Goal: Find specific page/section: Find specific page/section

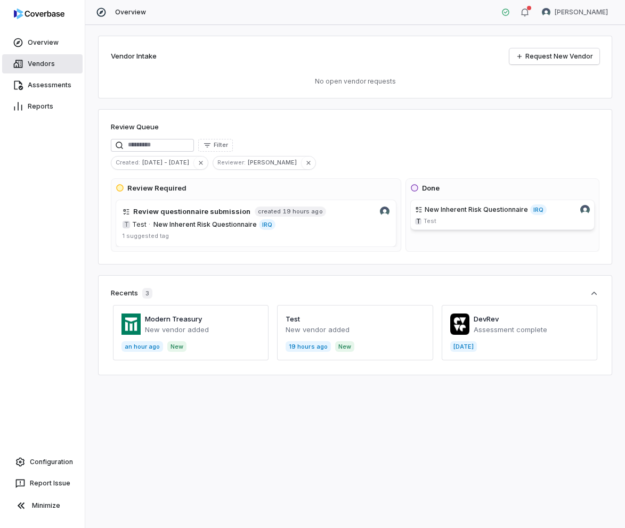
click at [26, 64] on link "Vendors" at bounding box center [42, 63] width 80 height 19
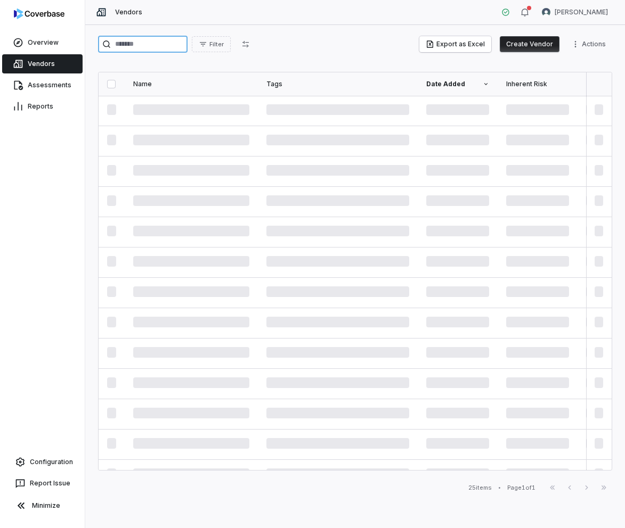
click at [123, 40] on input "search" at bounding box center [142, 44] width 89 height 17
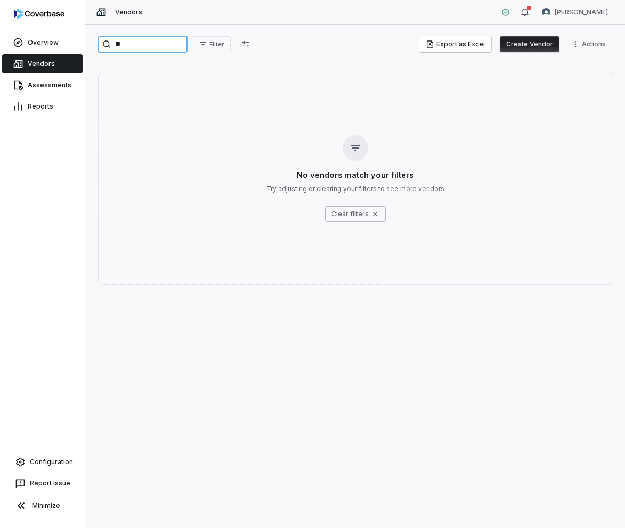
type input "*"
type input "*******"
